Goal: Check status

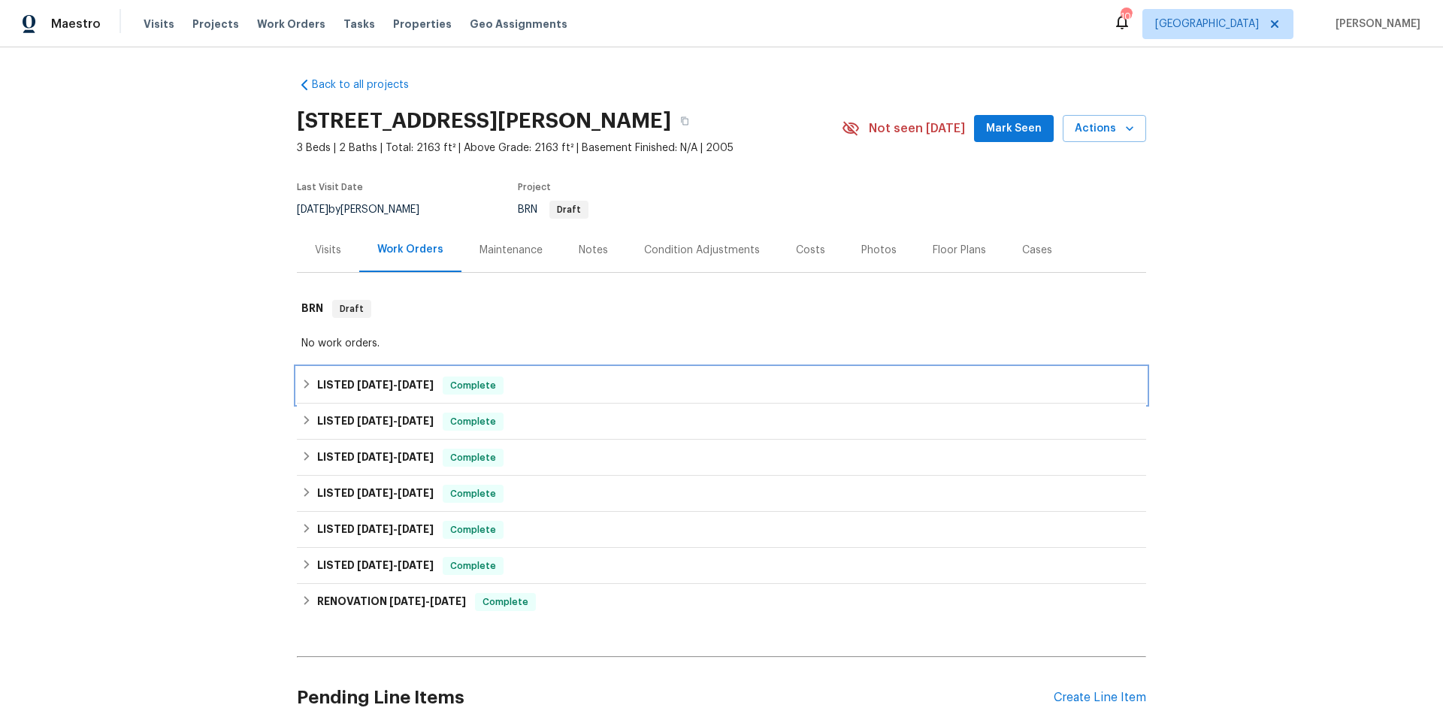
click at [586, 389] on div "LISTED [DATE] - [DATE] Complete" at bounding box center [721, 385] width 840 height 18
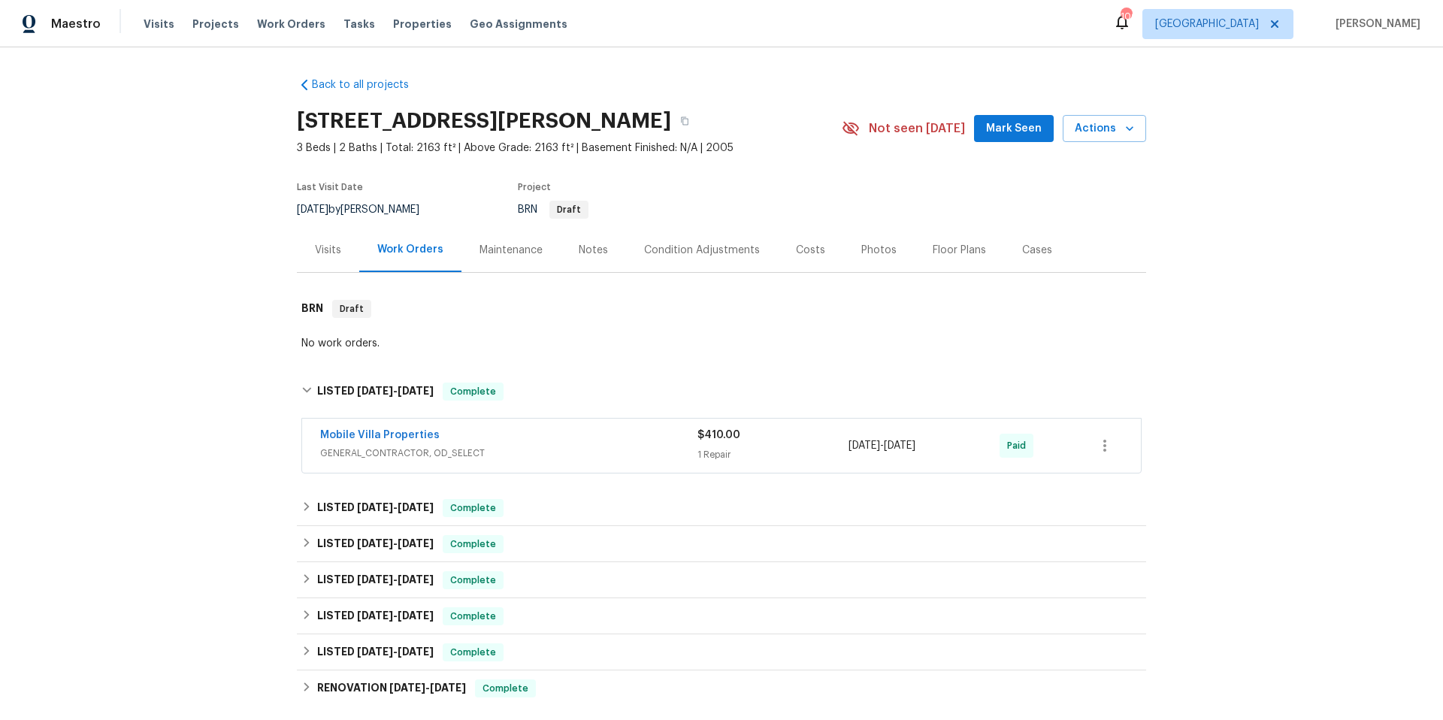
click at [570, 446] on span "GENERAL_CONTRACTOR, OD_SELECT" at bounding box center [508, 453] width 377 height 15
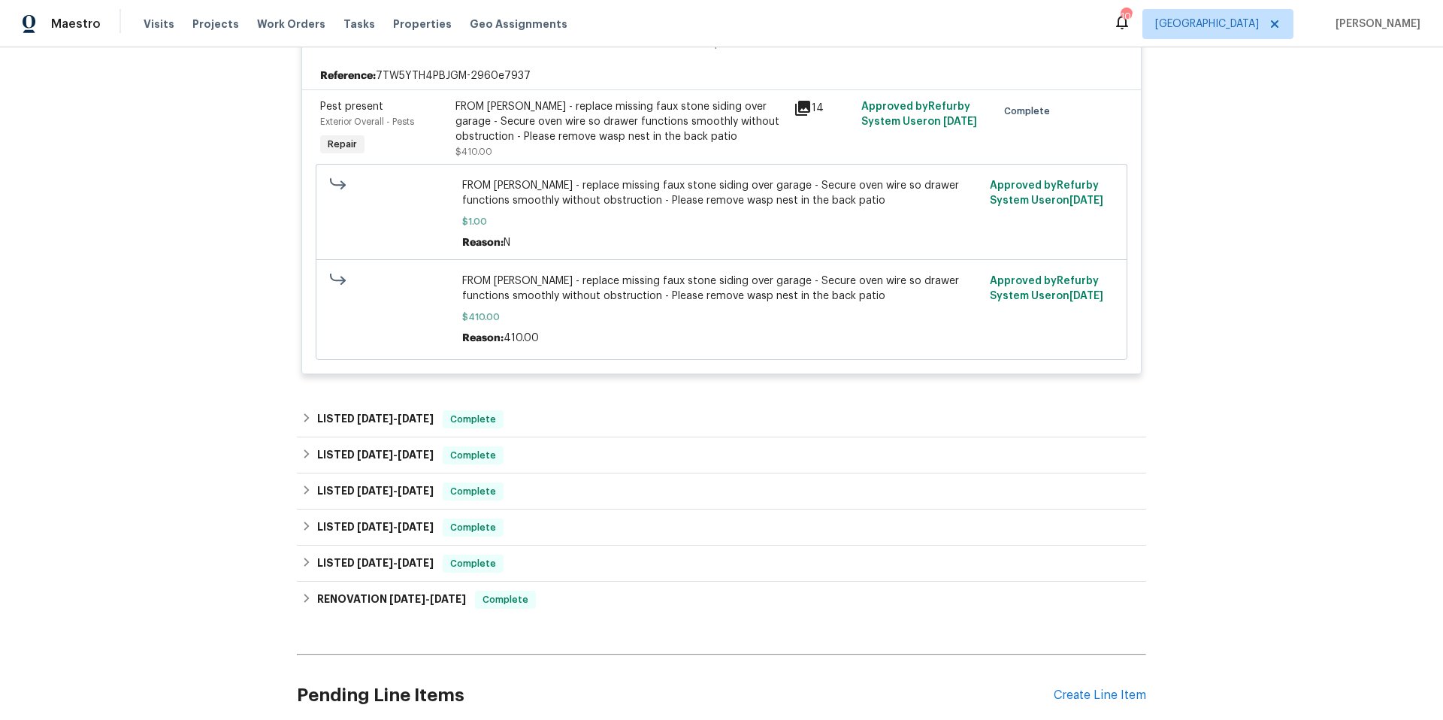
scroll to position [562, 0]
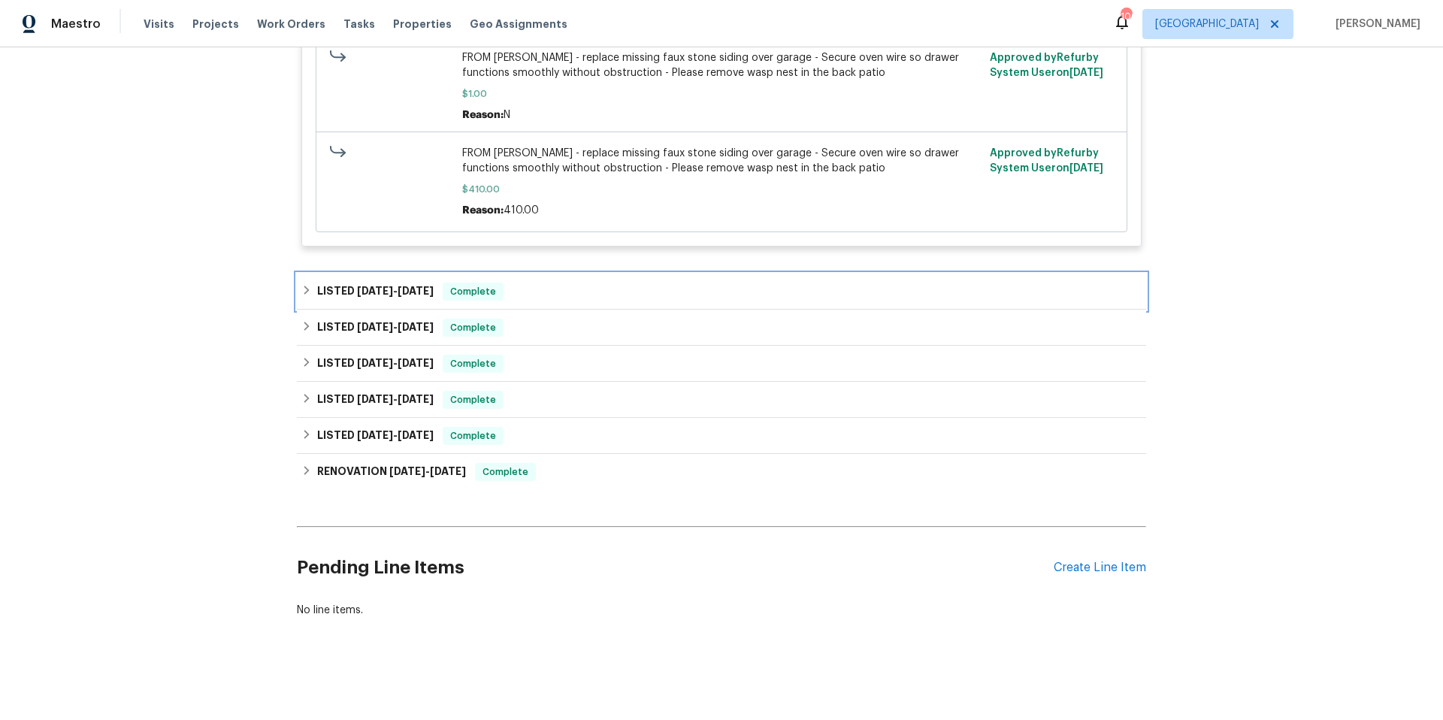
click at [593, 283] on div "LISTED [DATE] - [DATE] Complete" at bounding box center [721, 292] width 840 height 18
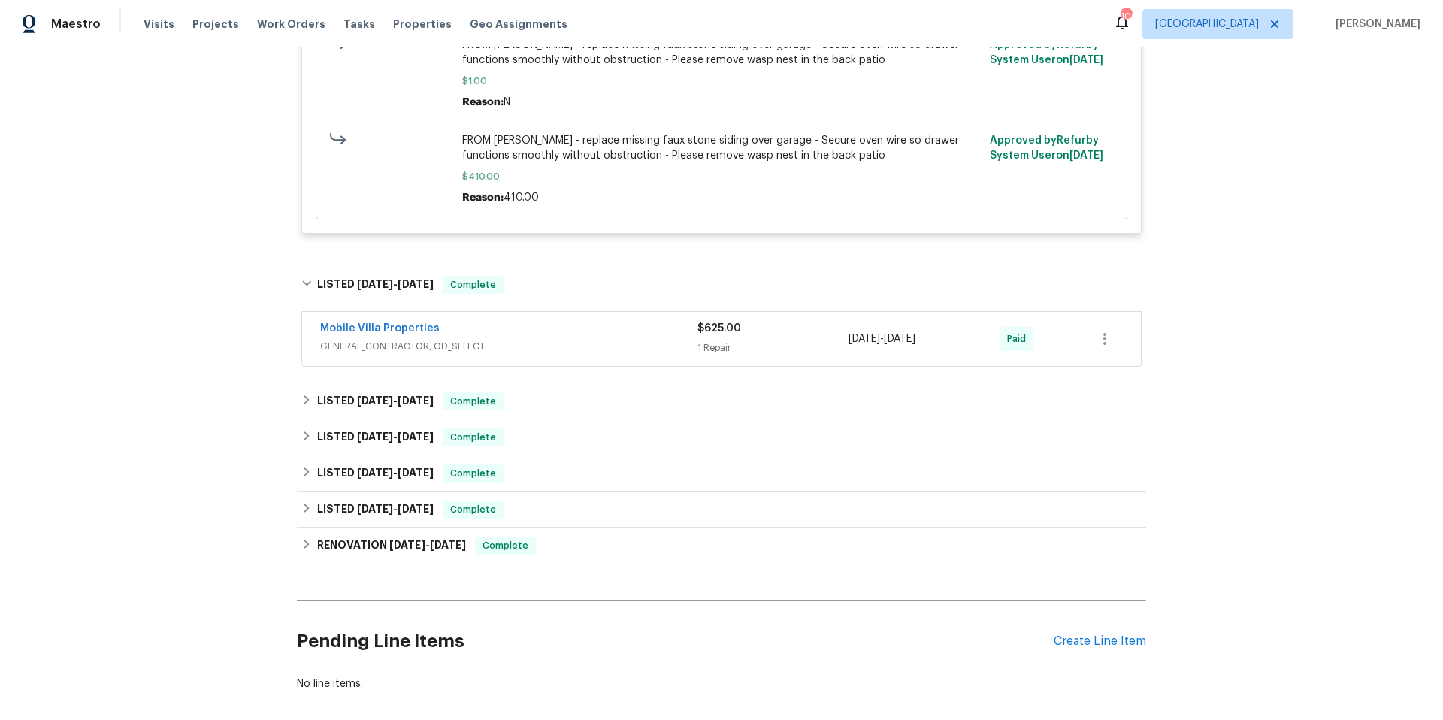
click at [593, 354] on span "GENERAL_CONTRACTOR, OD_SELECT" at bounding box center [508, 346] width 377 height 15
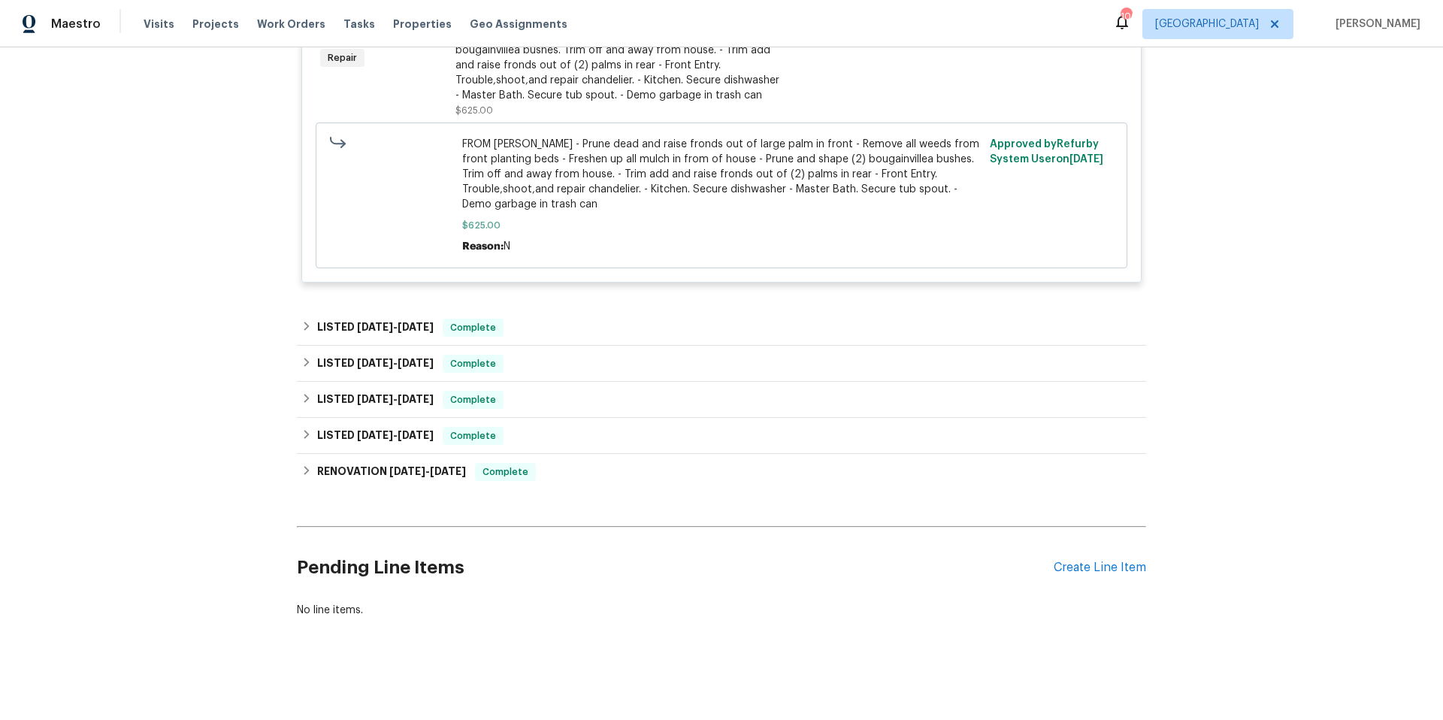
scroll to position [992, 0]
click at [584, 319] on div "LISTED [DATE] - [DATE] Complete" at bounding box center [721, 328] width 840 height 18
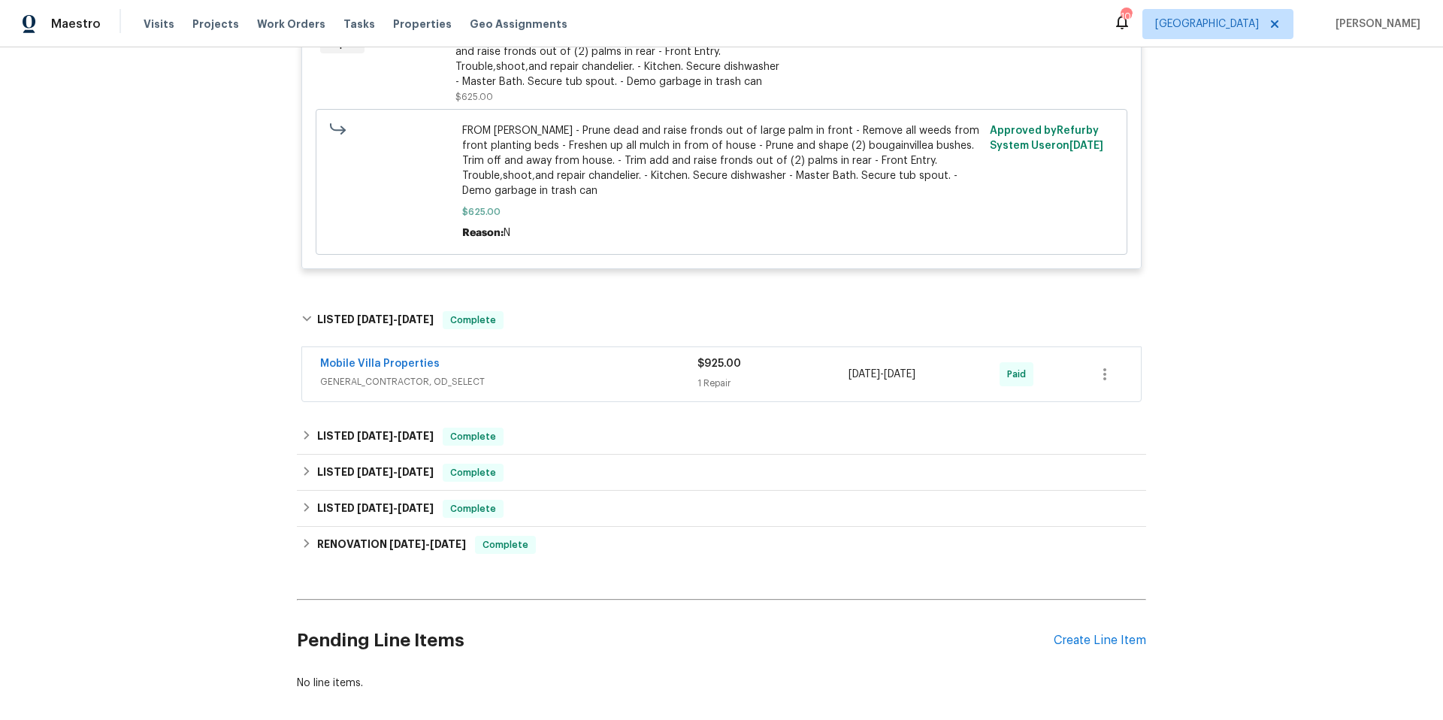
click at [582, 366] on div "Mobile Villa Properties" at bounding box center [508, 365] width 377 height 18
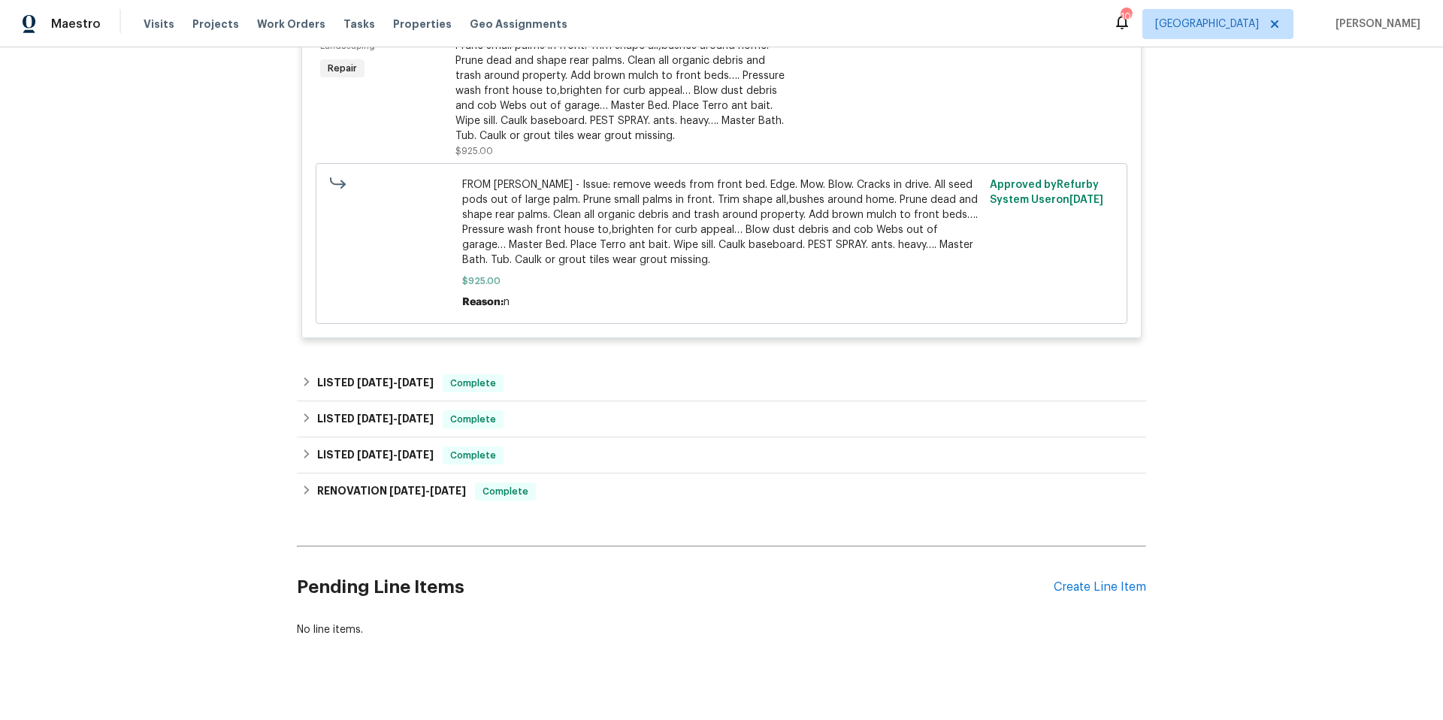
scroll to position [1467, 0]
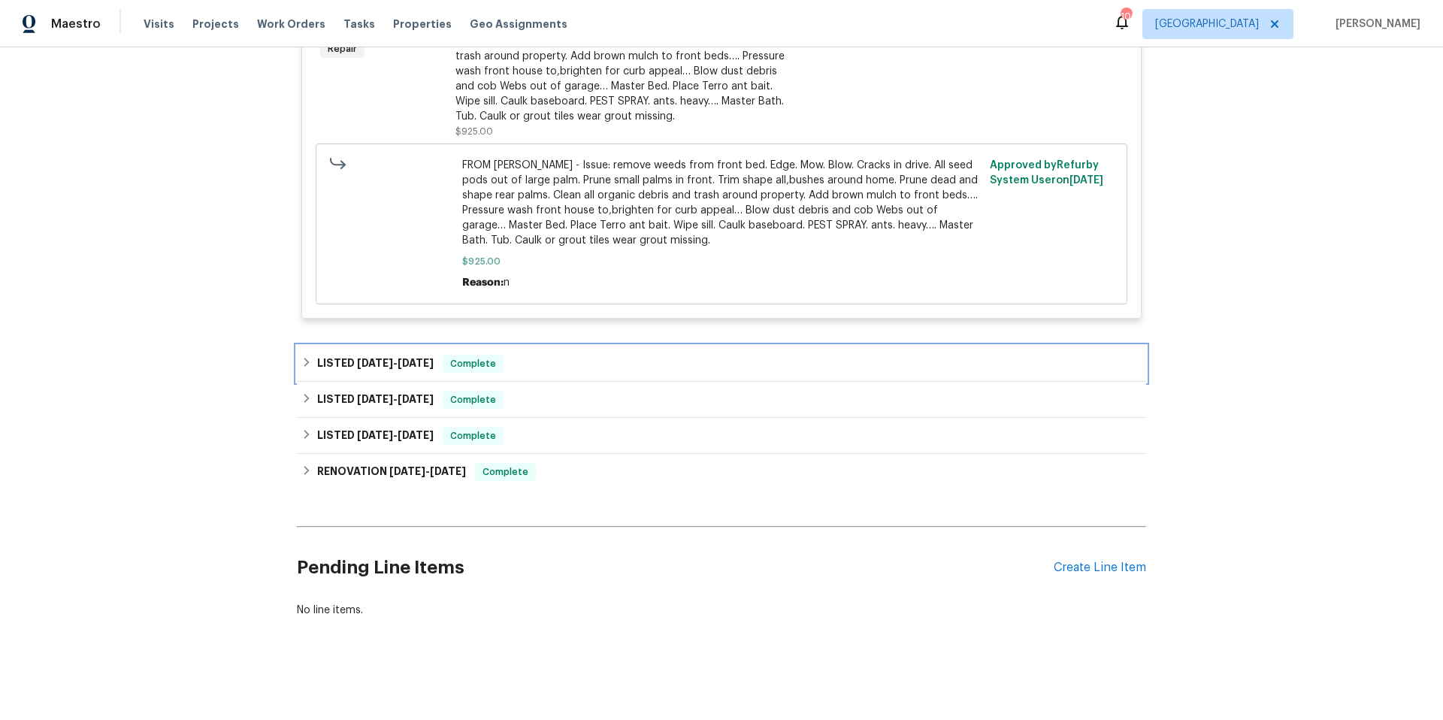
click at [575, 358] on div "LISTED [DATE] - [DATE] Complete" at bounding box center [721, 364] width 840 height 18
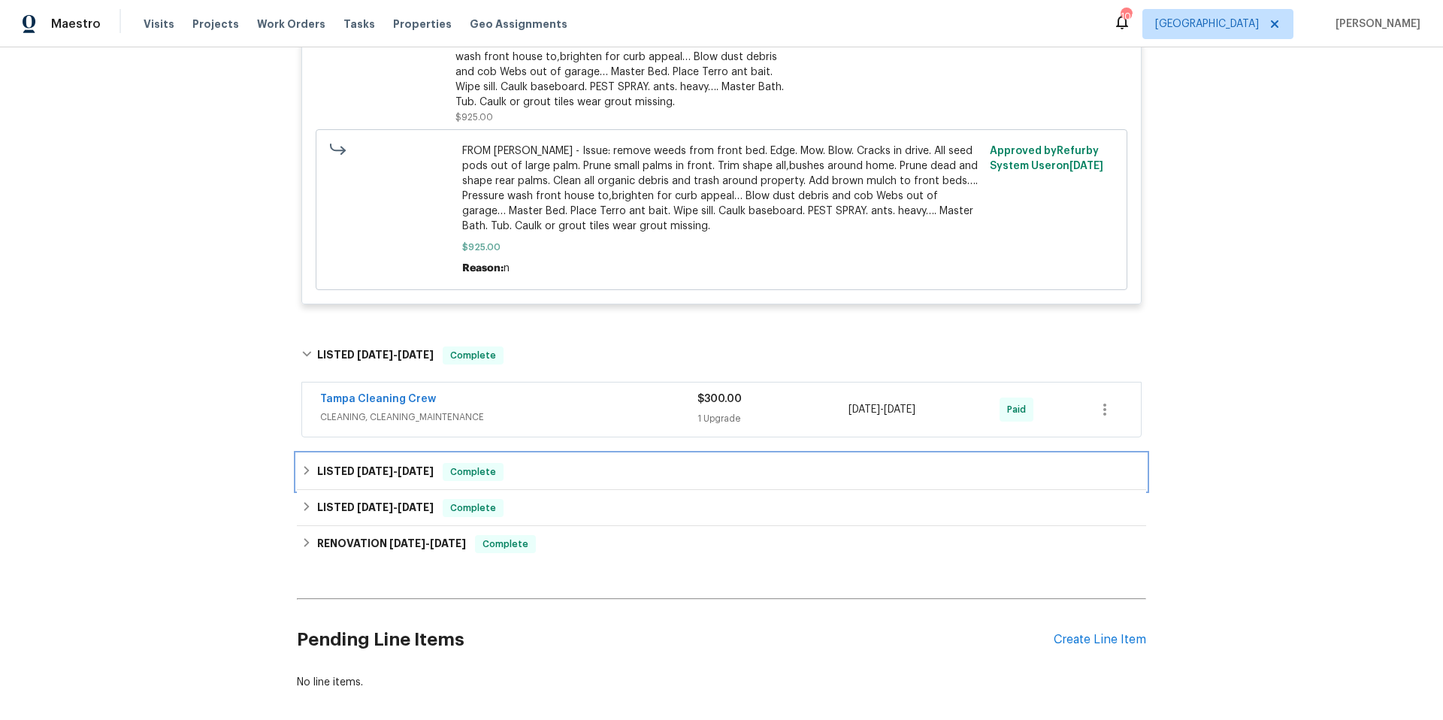
click at [570, 465] on div "LISTED [DATE] - [DATE] Complete" at bounding box center [721, 472] width 840 height 18
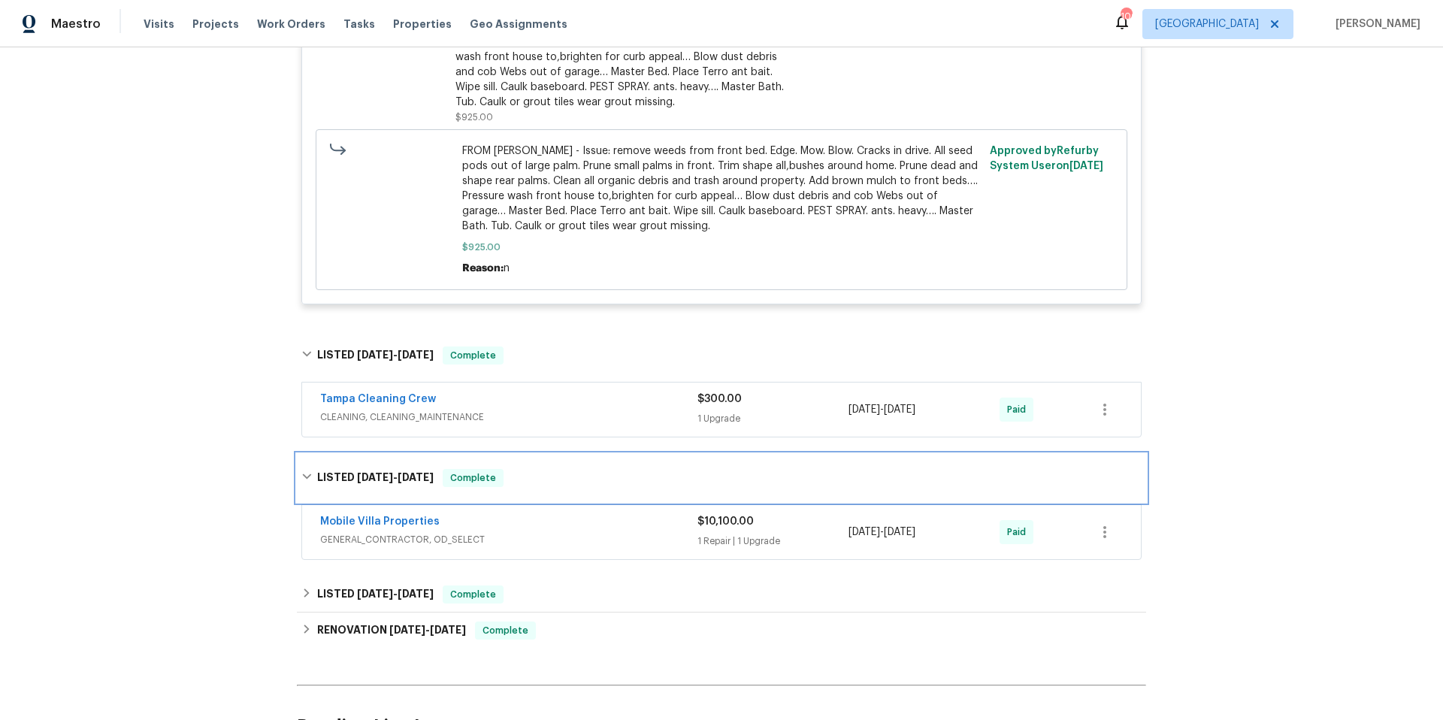
scroll to position [1603, 0]
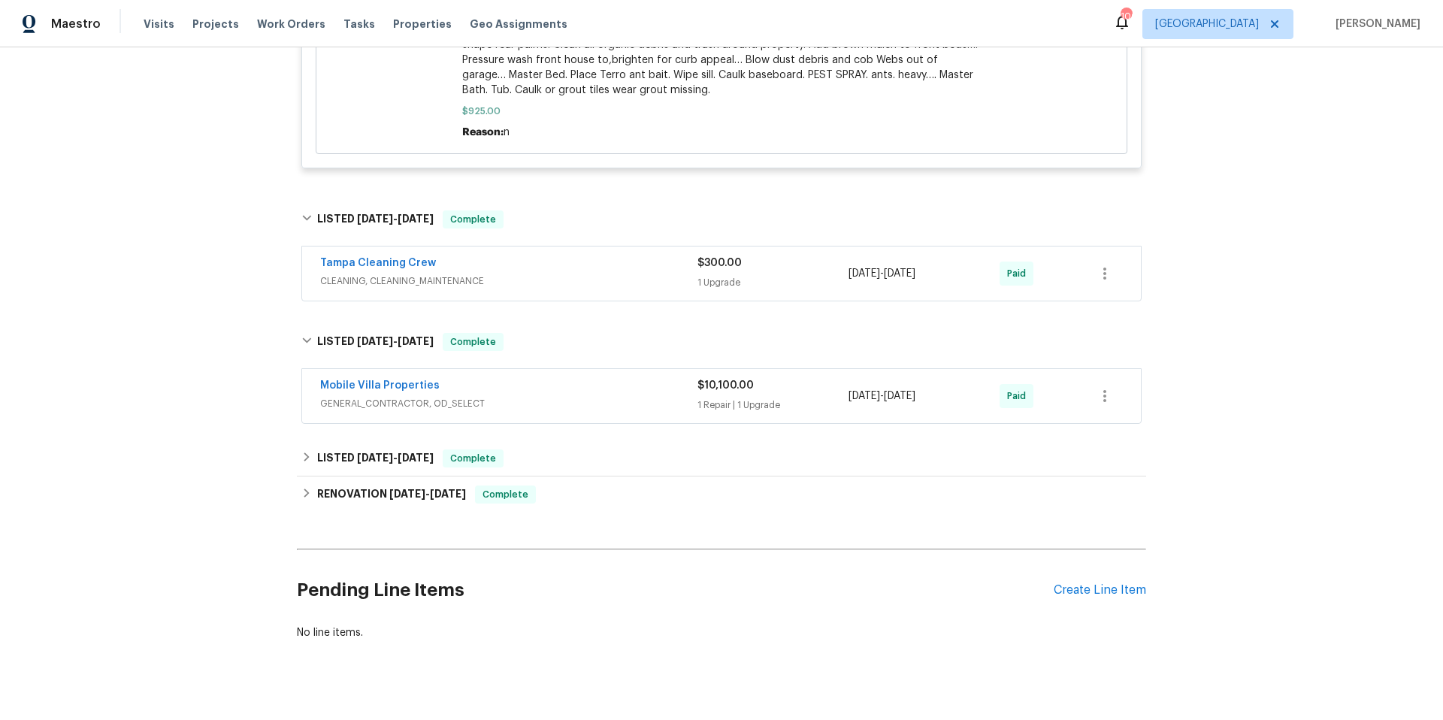
click at [577, 403] on span "GENERAL_CONTRACTOR, OD_SELECT" at bounding box center [508, 403] width 377 height 15
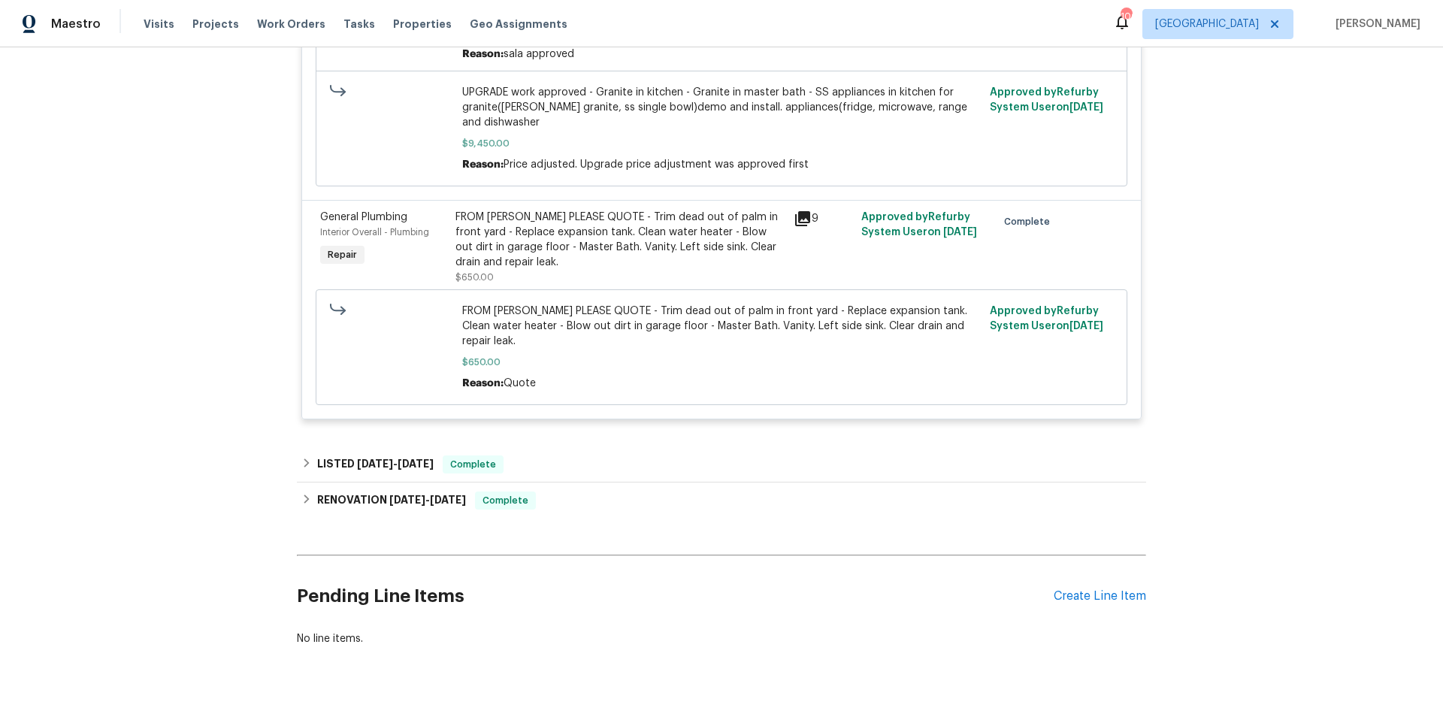
scroll to position [2211, 0]
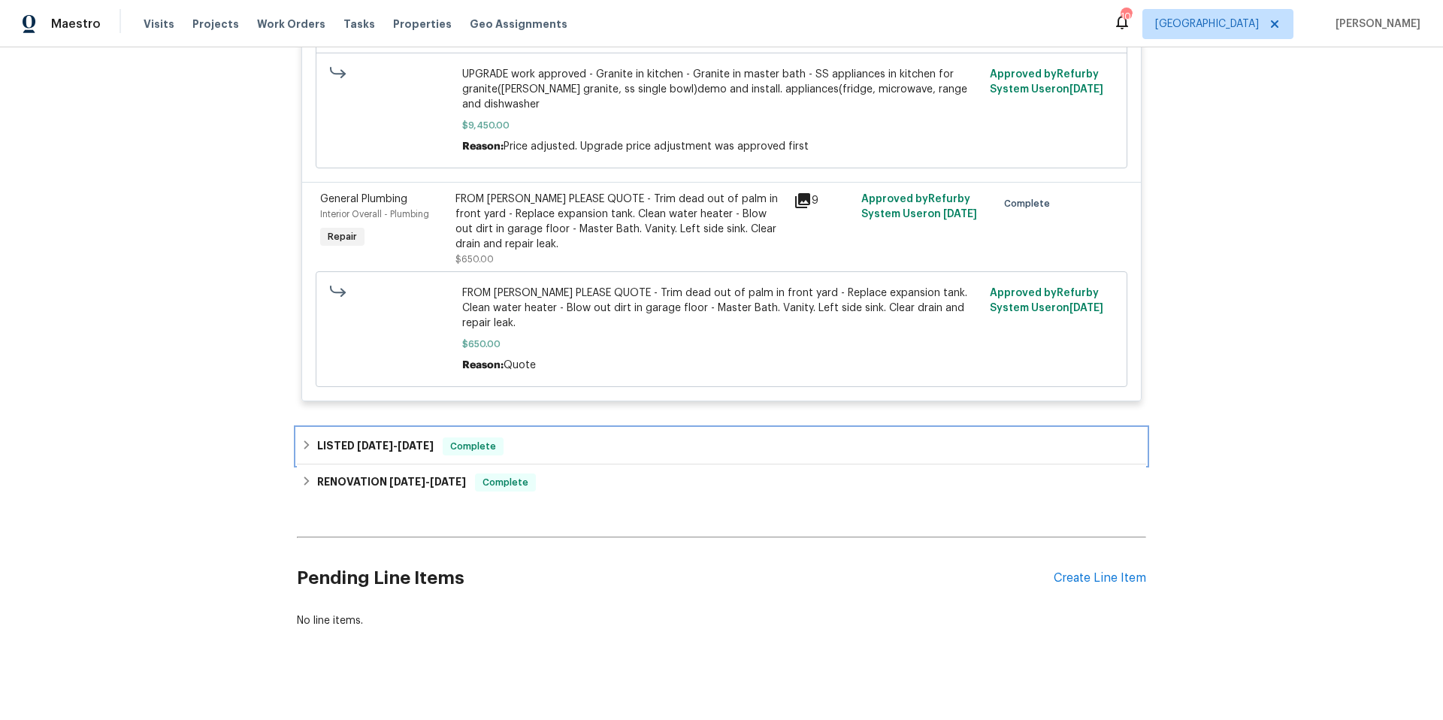
click at [565, 437] on div "LISTED [DATE] - [DATE] Complete" at bounding box center [721, 446] width 840 height 18
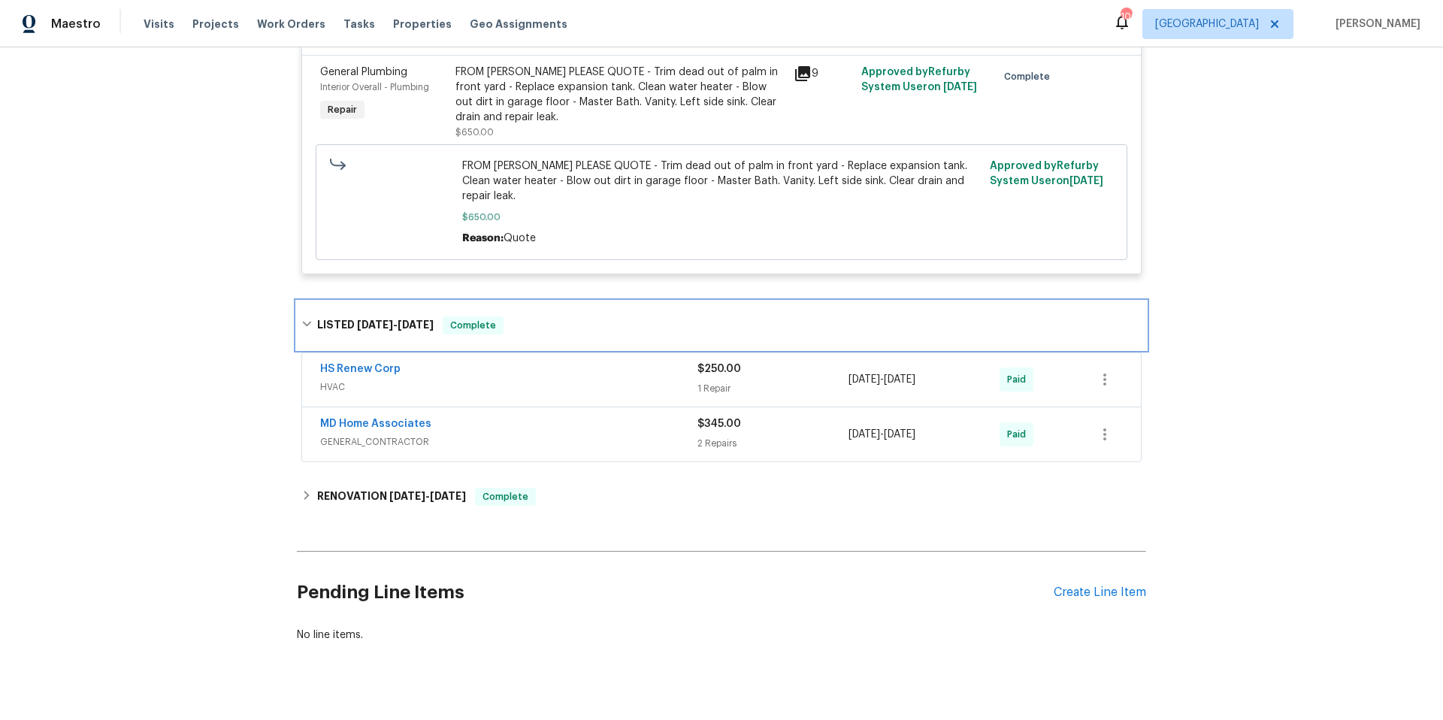
scroll to position [2339, 0]
click at [567, 379] on span "HVAC" at bounding box center [508, 386] width 377 height 15
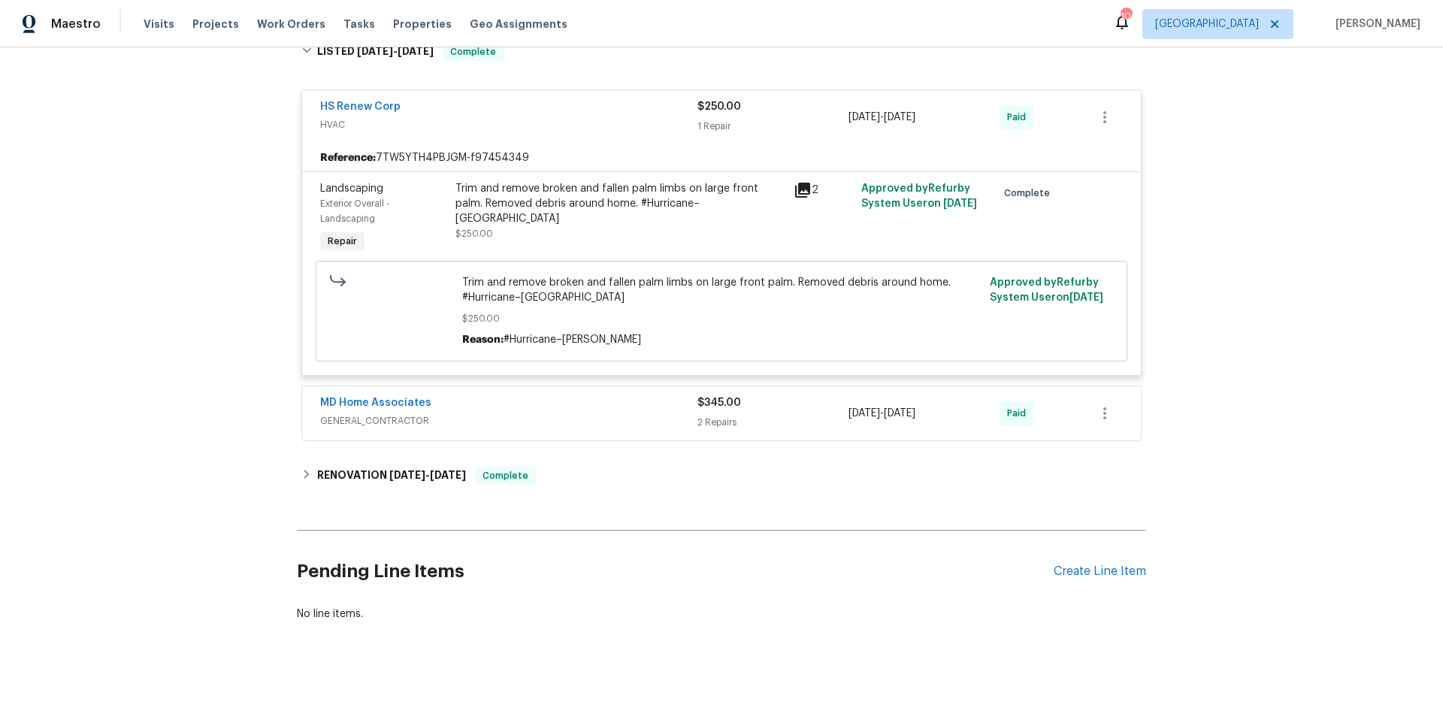
scroll to position [2618, 0]
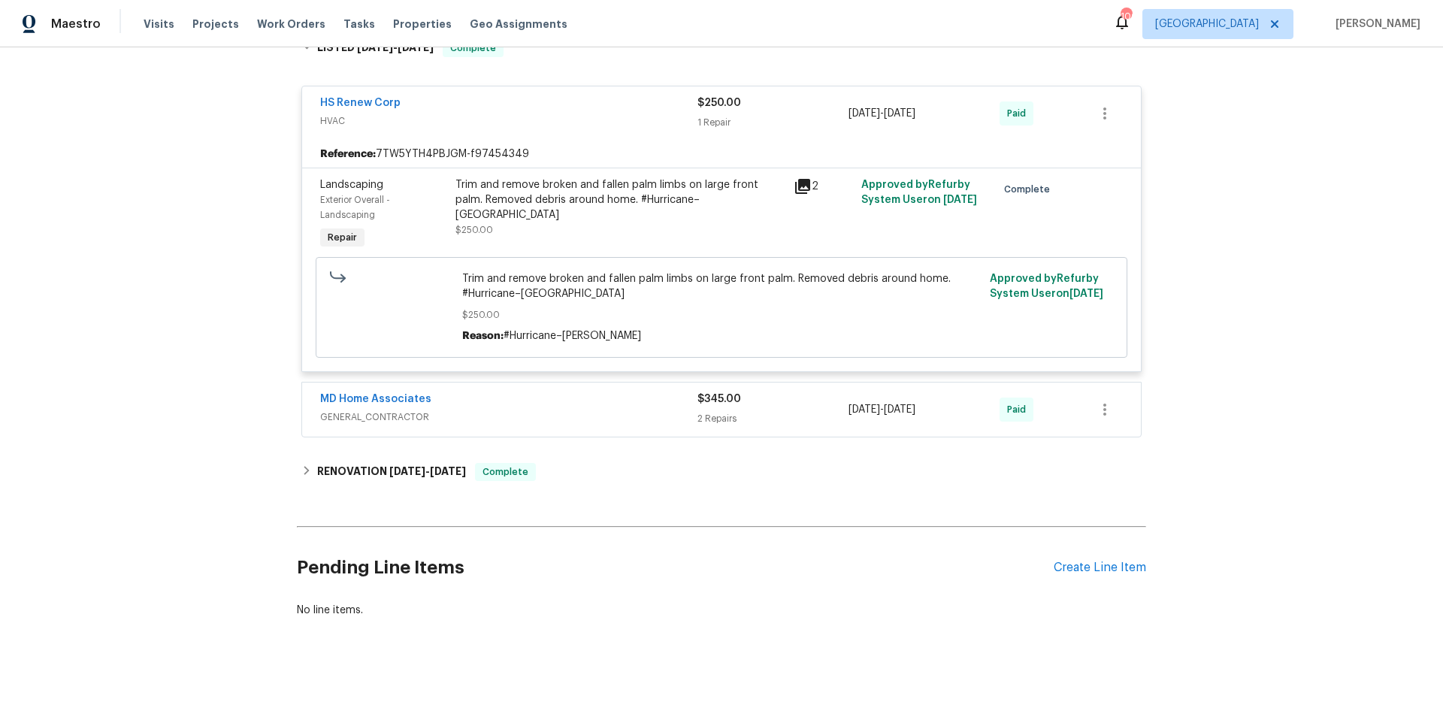
click at [571, 414] on div "MD Home Associates GENERAL_CONTRACTOR" at bounding box center [508, 409] width 377 height 36
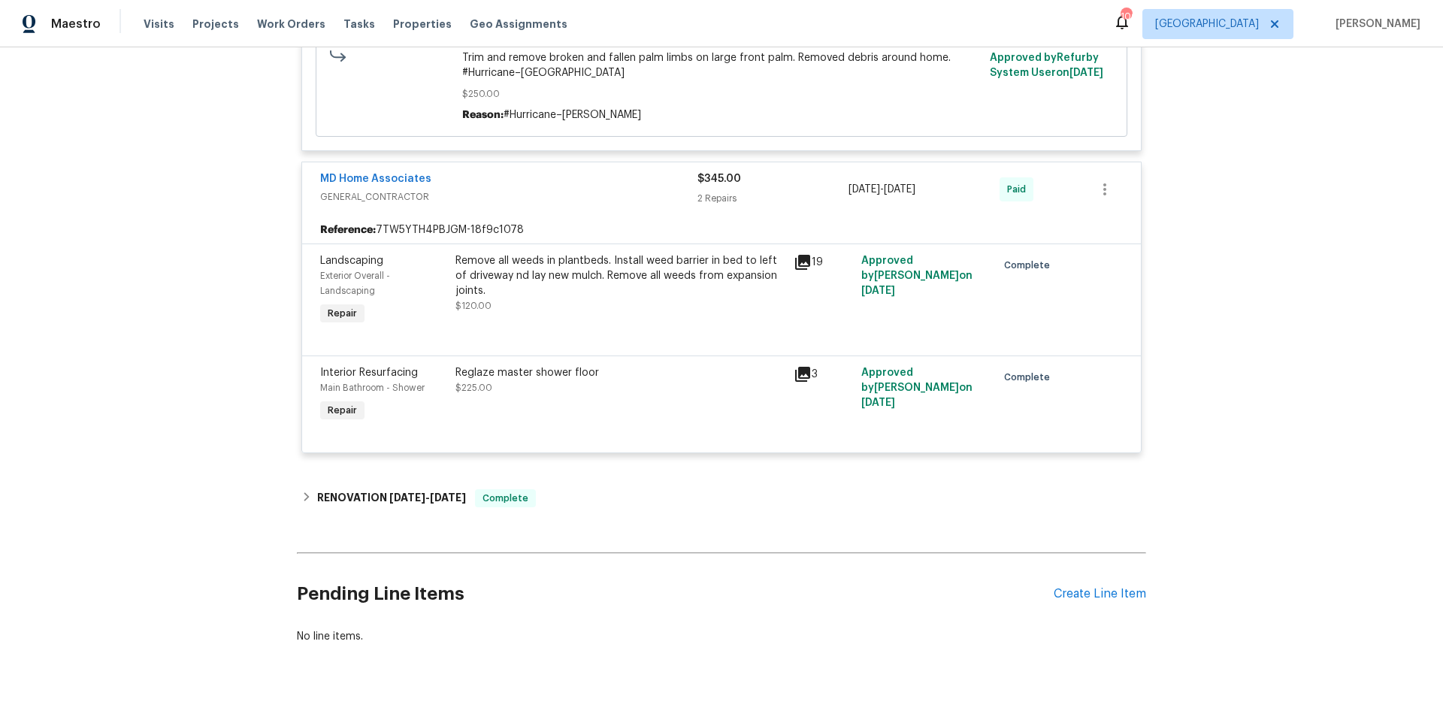
scroll to position [2838, 0]
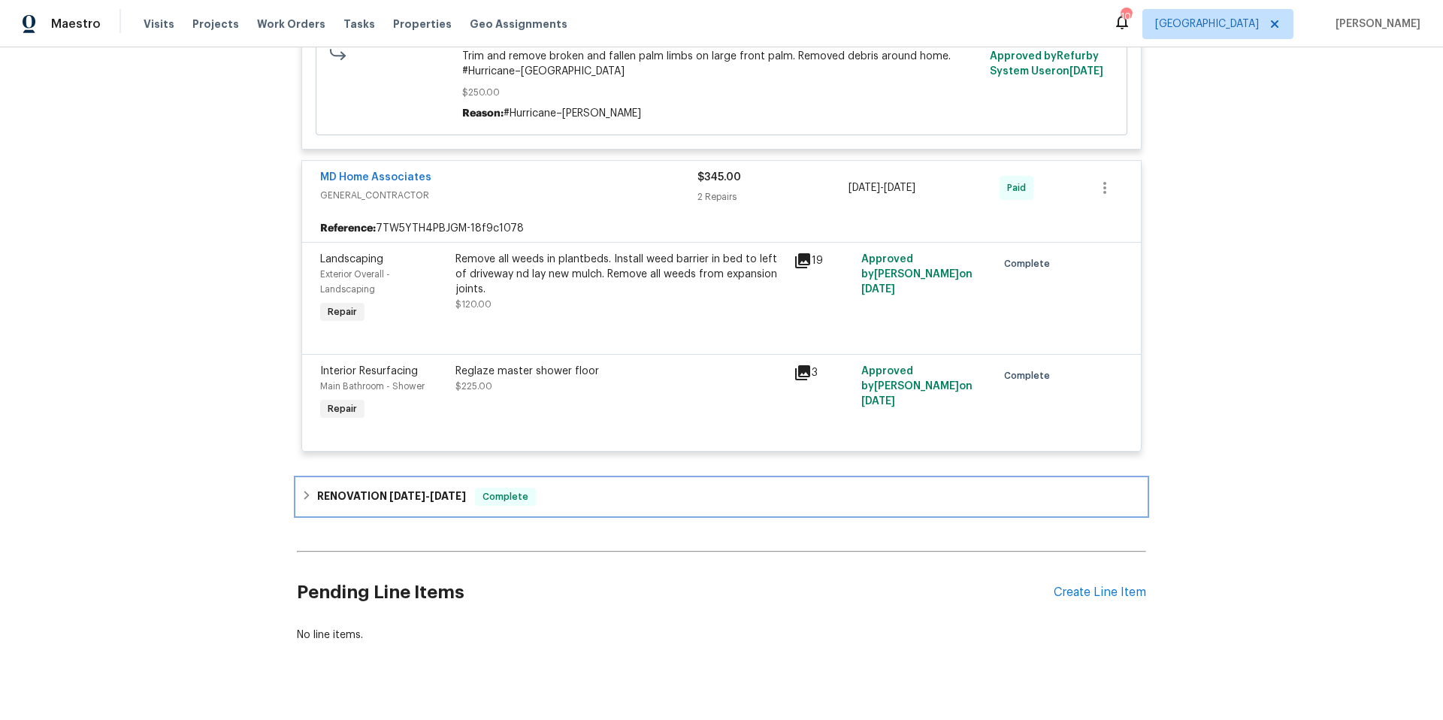
click at [576, 479] on div "RENOVATION [DATE] - [DATE] Complete" at bounding box center [721, 497] width 849 height 36
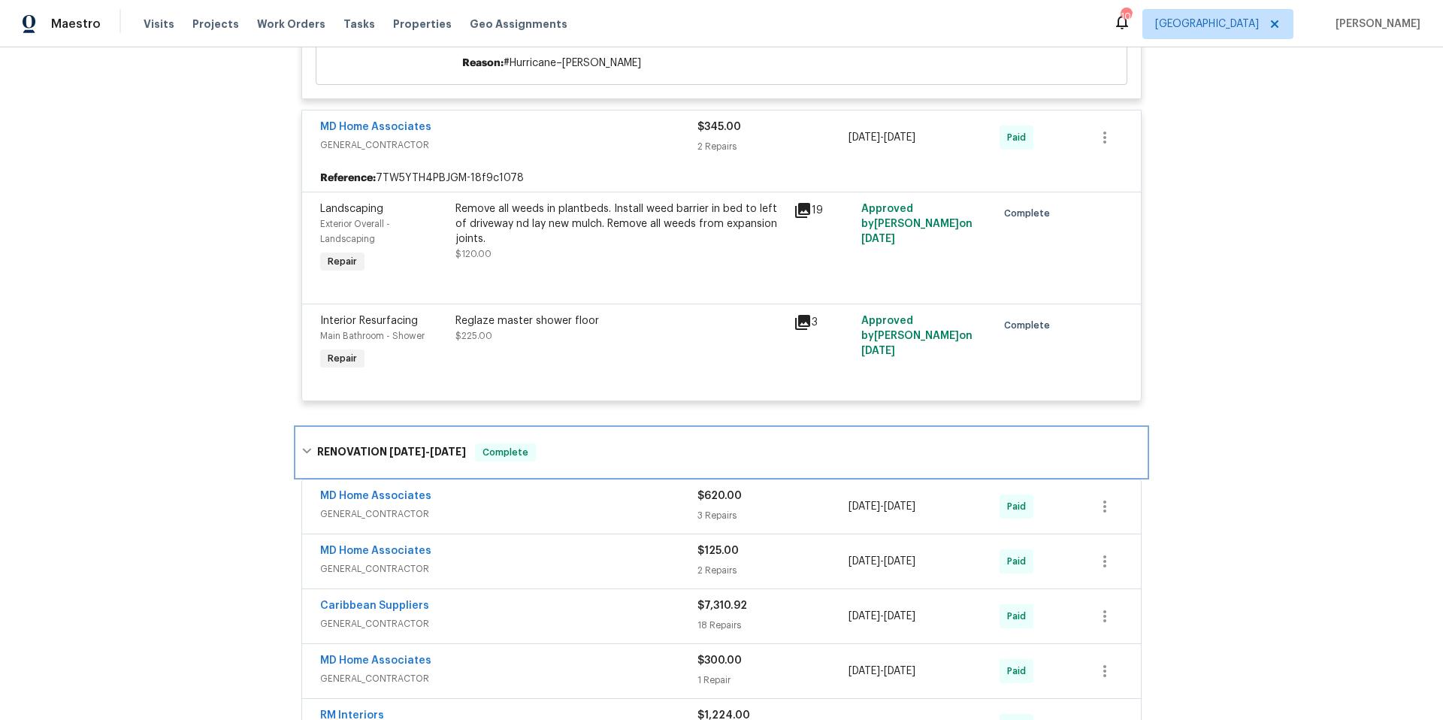
scroll to position [3112, 0]
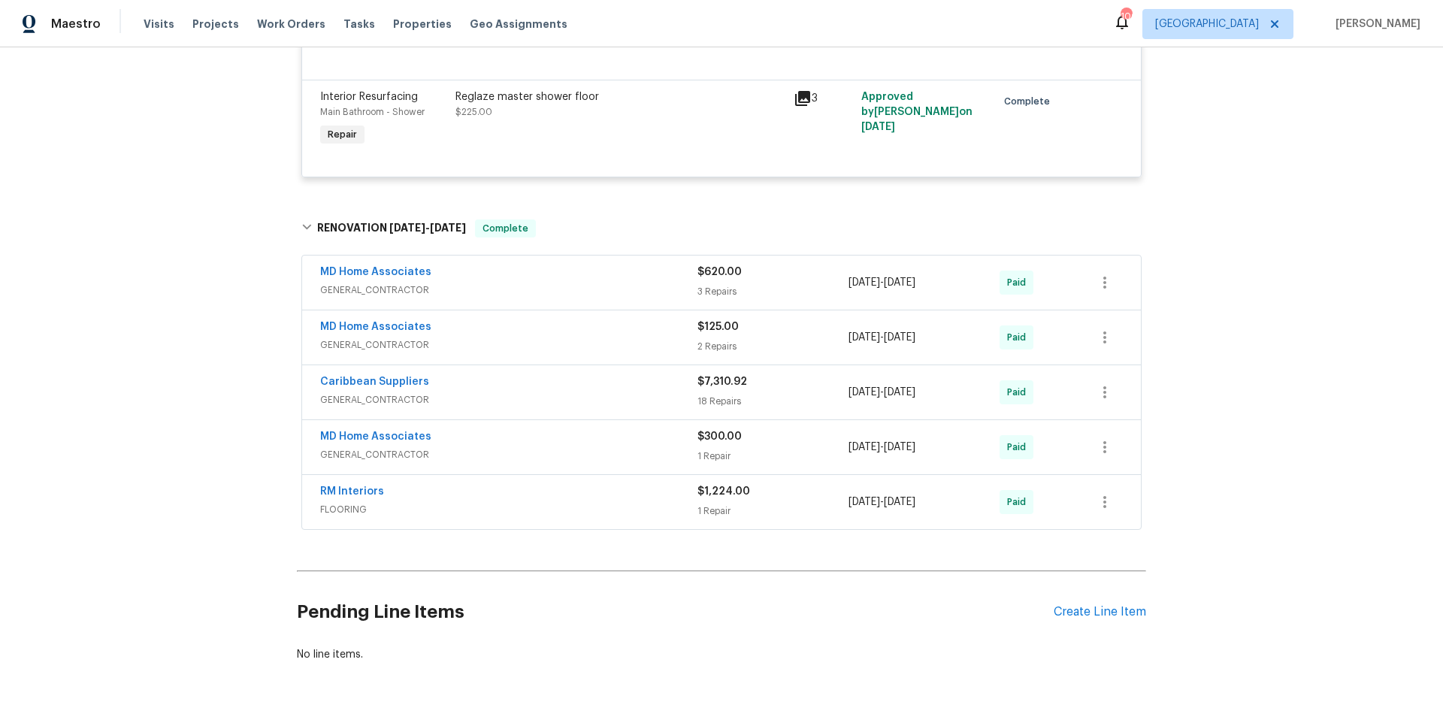
click at [556, 447] on span "GENERAL_CONTRACTOR" at bounding box center [508, 454] width 377 height 15
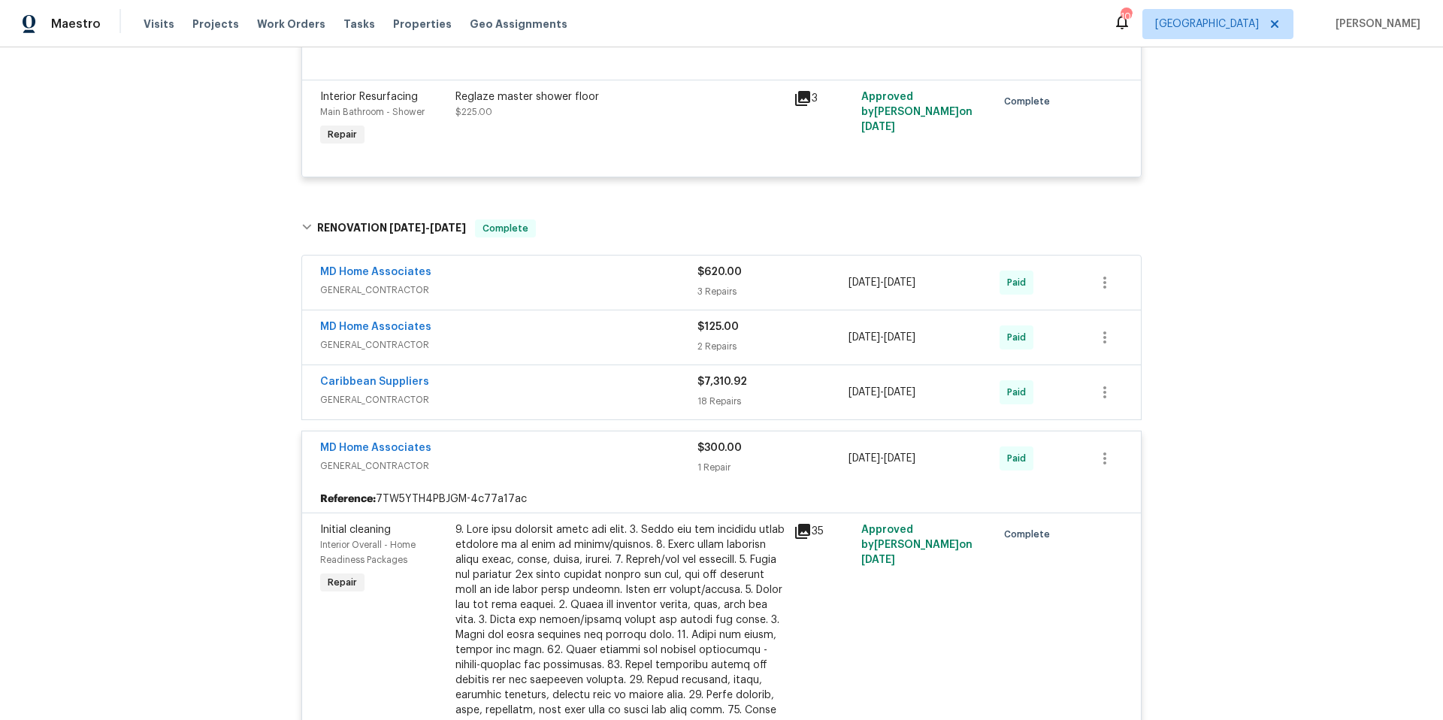
click at [556, 443] on div "MD Home Associates" at bounding box center [508, 449] width 377 height 18
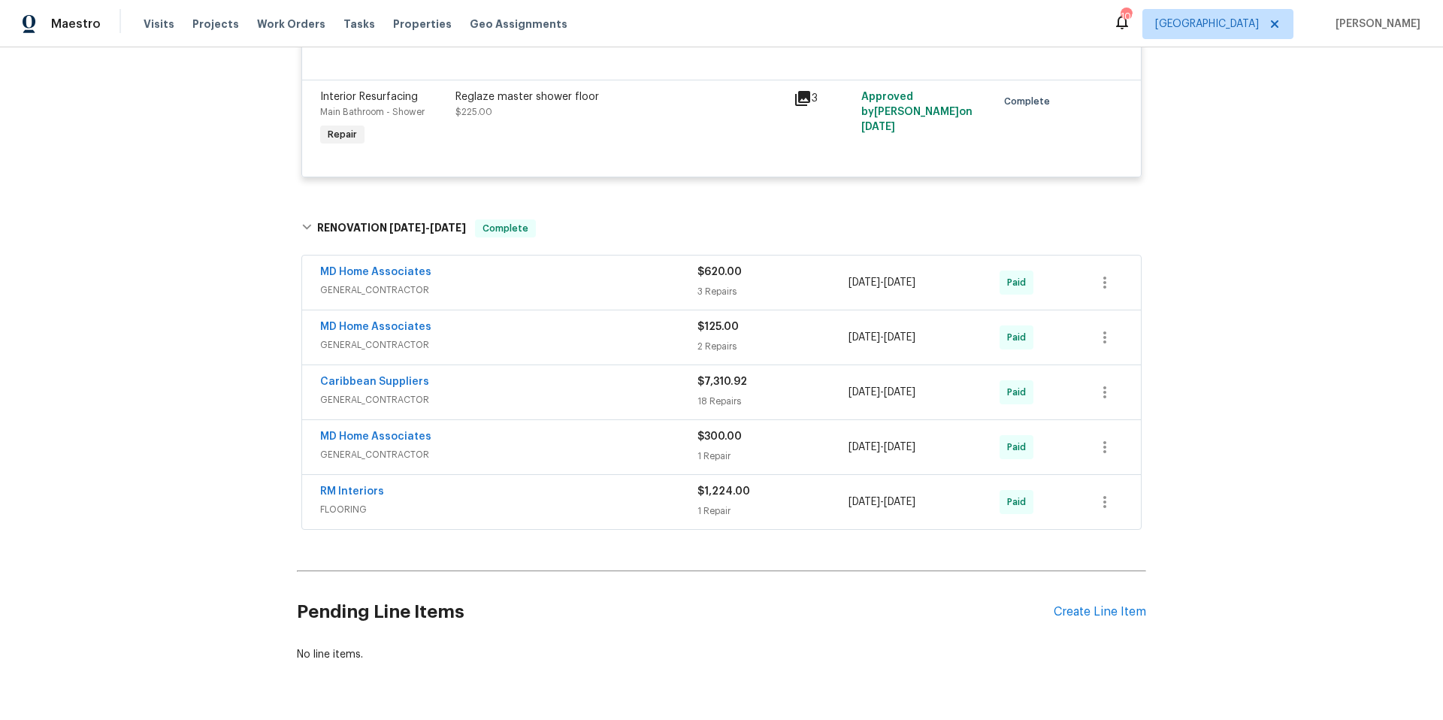
click at [564, 392] on span "GENERAL_CONTRACTOR" at bounding box center [508, 399] width 377 height 15
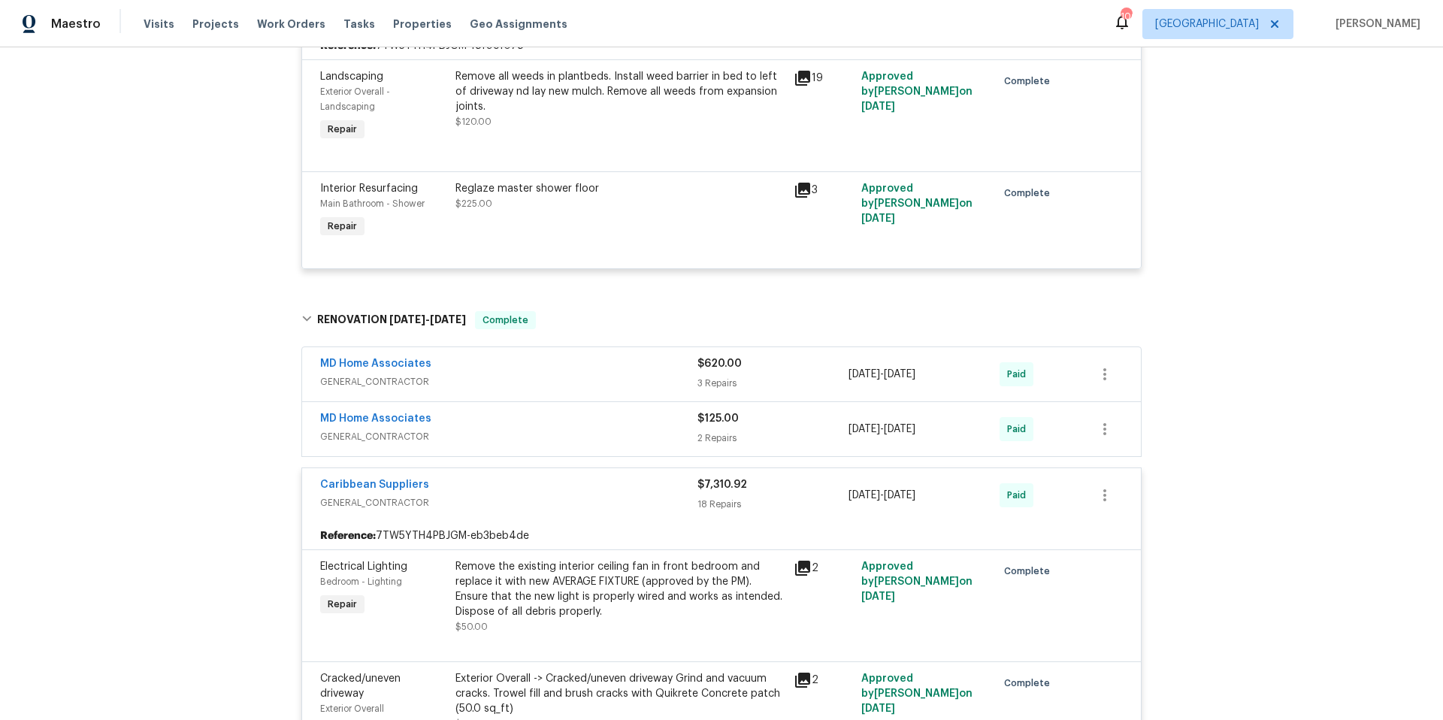
scroll to position [2881, 0]
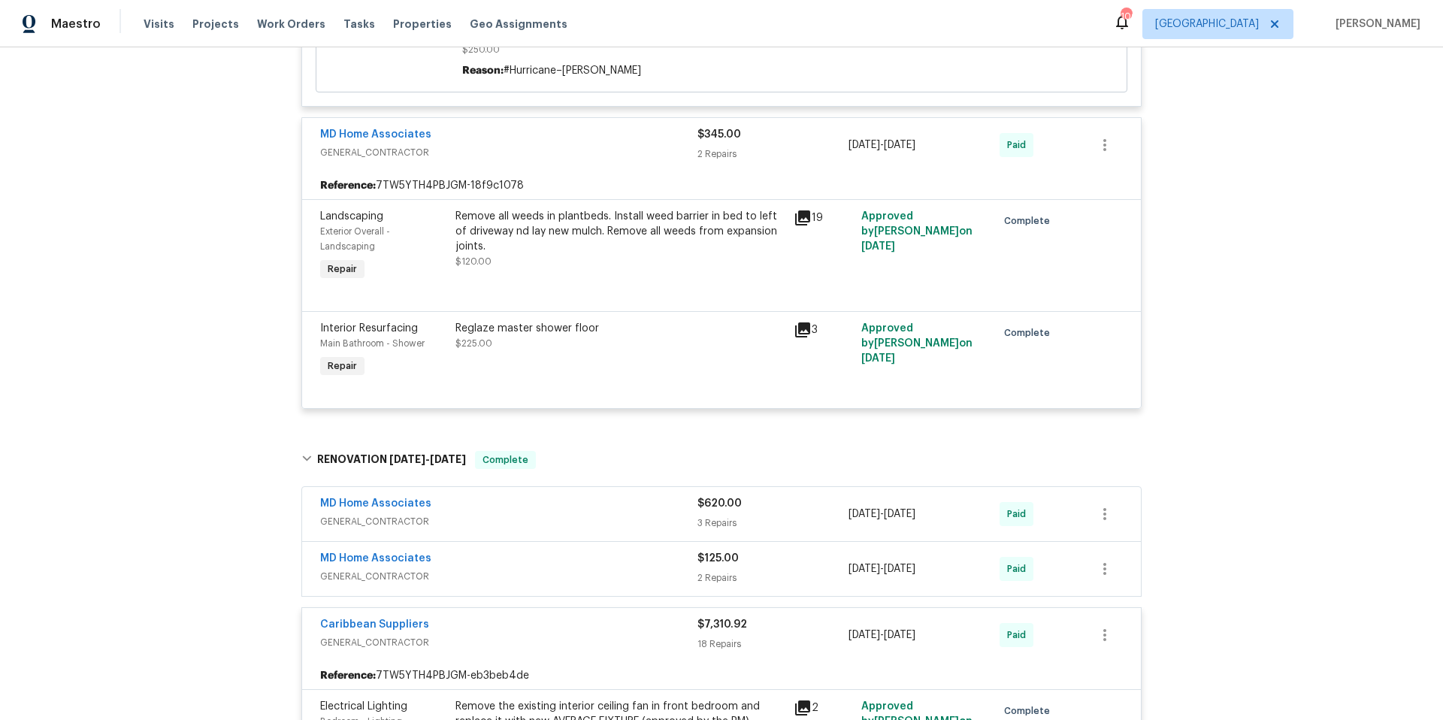
click at [548, 551] on div "MD Home Associates" at bounding box center [508, 560] width 377 height 18
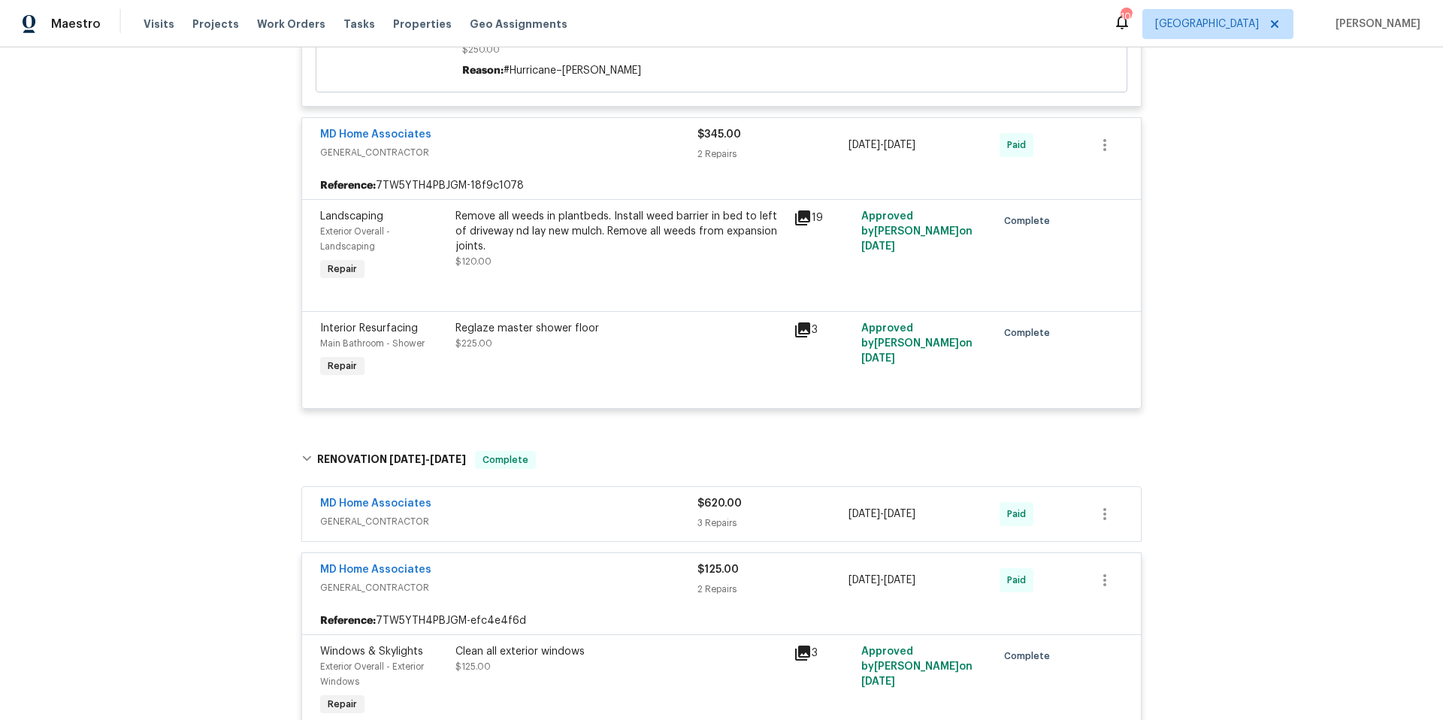
click at [546, 496] on div "MD Home Associates" at bounding box center [508, 505] width 377 height 18
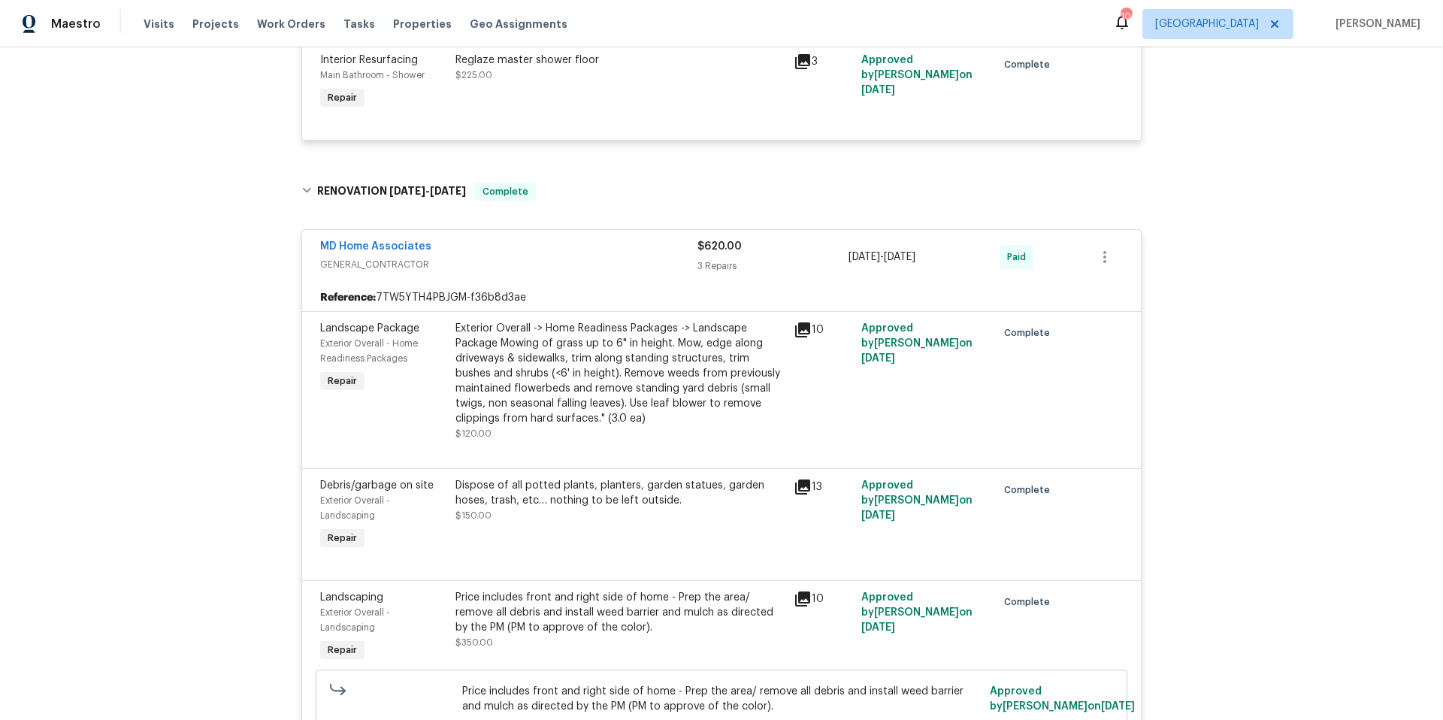
scroll to position [2827, 0]
